Goal: Book appointment/travel/reservation

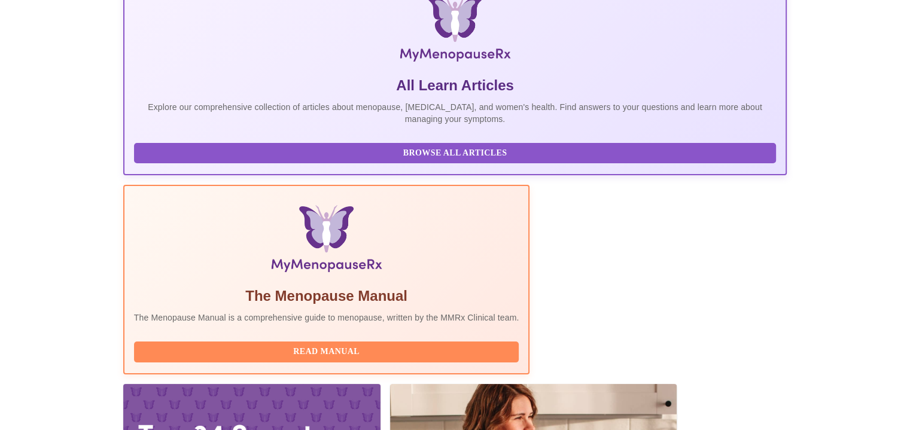
scroll to position [202, 0]
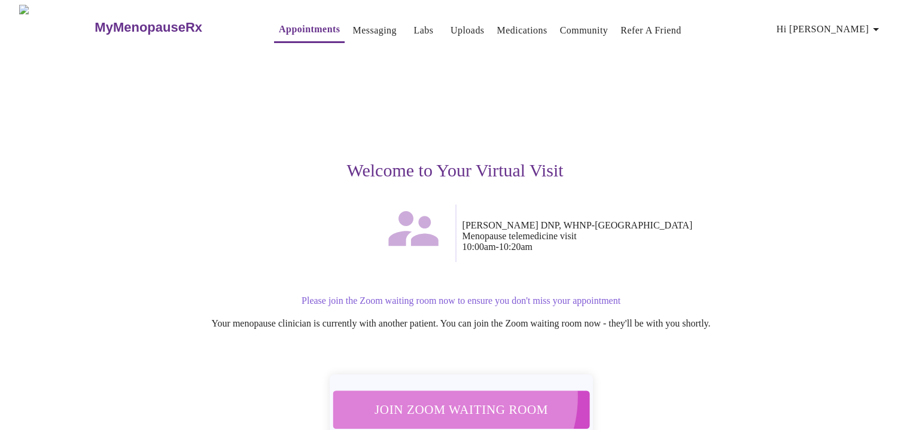
click at [450, 391] on button "Join Zoom Waiting Room" at bounding box center [461, 410] width 257 height 38
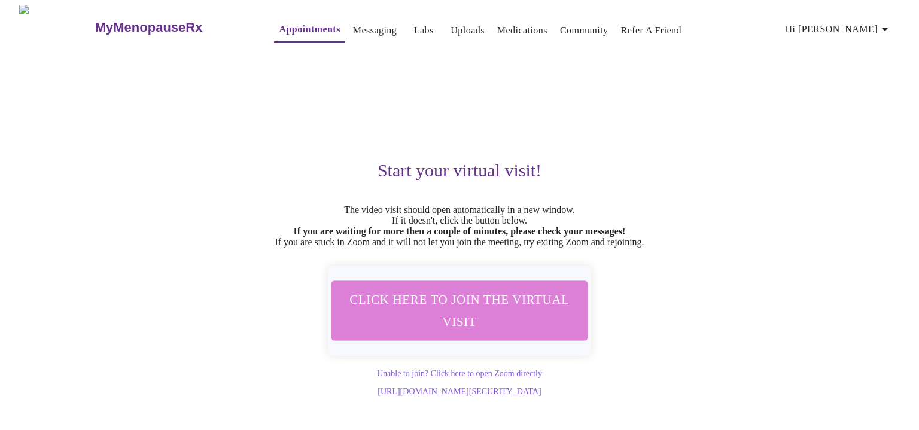
click at [508, 316] on span "Click here to join the virtual visit" at bounding box center [459, 310] width 225 height 44
